Goal: Transaction & Acquisition: Purchase product/service

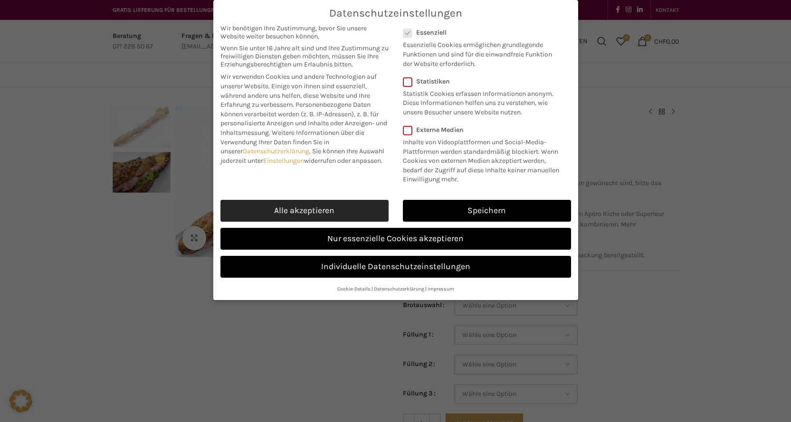
click at [309, 211] on link "Alle akzeptieren" at bounding box center [304, 211] width 168 height 22
checkbox input "true"
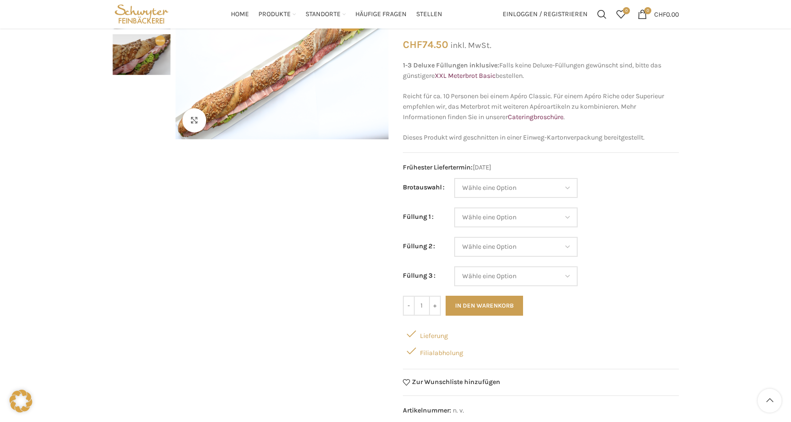
scroll to position [95, 0]
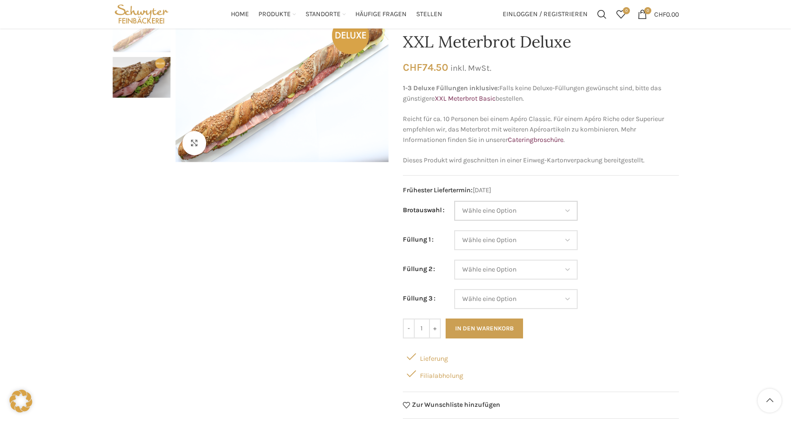
click at [563, 210] on select "Wähle eine Option Baguette Paillasse dunkel Paillasse knusper (Bild) Laugenbagu…" at bounding box center [516, 211] width 124 height 20
click at [454, 201] on select "Wähle eine Option Baguette Paillasse dunkel Paillasse knusper (Bild) Laugenbagu…" at bounding box center [516, 211] width 124 height 20
select select "Paillasse dunkel"
click at [572, 242] on select "Wähle eine Option Lachs (Deluxe) Roastbeef (Deluxe) Rohschinken (Deluxe) Mostbr…" at bounding box center [516, 240] width 124 height 20
click at [652, 272] on td "Wähle eine Option Lachs (Deluxe) Roastbeef (Deluxe) Rohschinken (Deluxe) Mostbr…" at bounding box center [566, 274] width 225 height 29
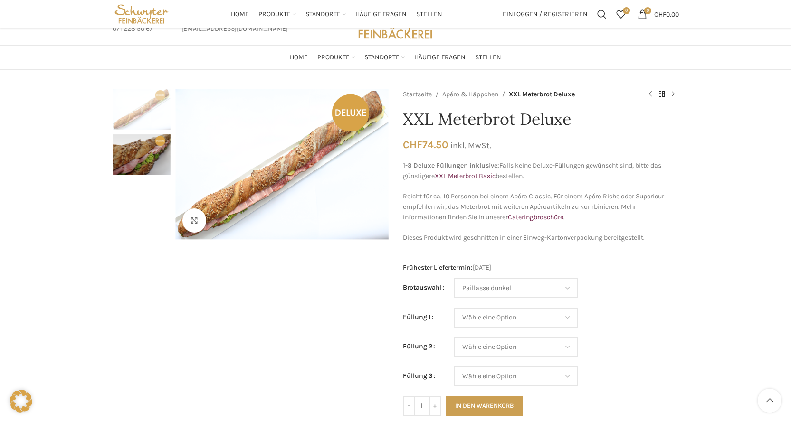
scroll to position [0, 0]
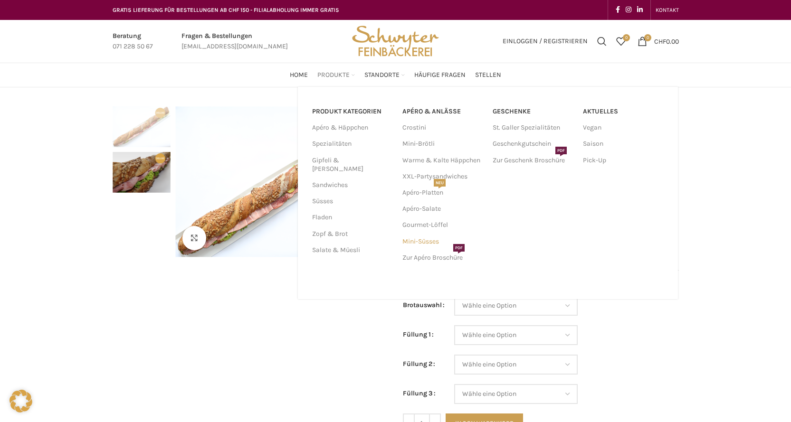
click at [425, 241] on link "Mini-Süsses" at bounding box center [442, 242] width 81 height 16
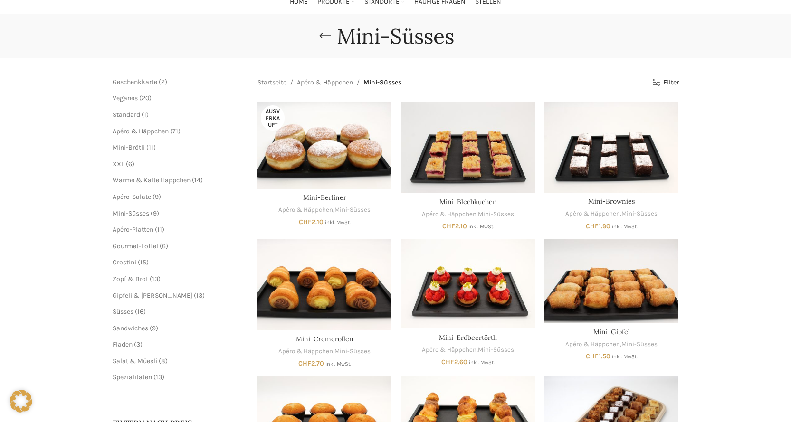
scroll to position [95, 0]
